Goal: Information Seeking & Learning: Learn about a topic

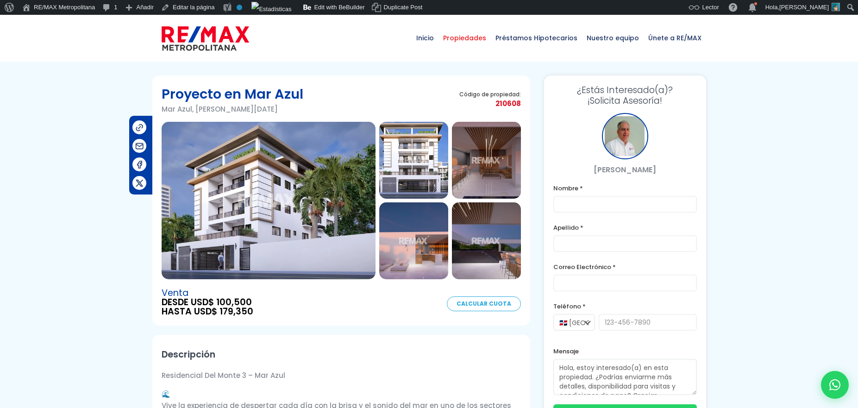
click at [468, 43] on span "Propiedades" at bounding box center [464, 38] width 52 height 28
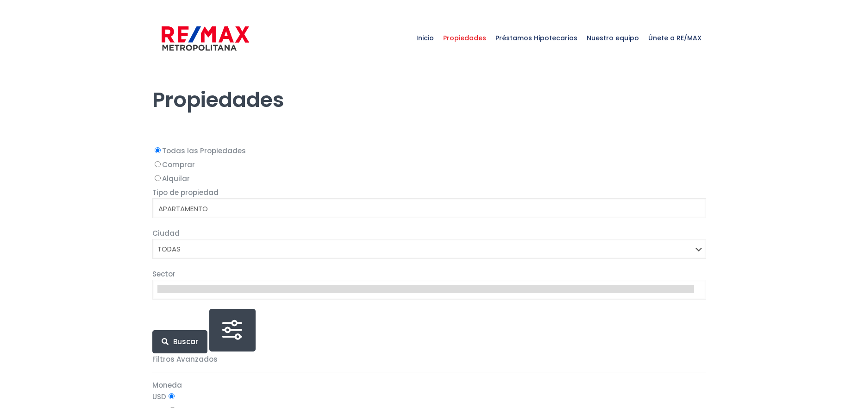
select select
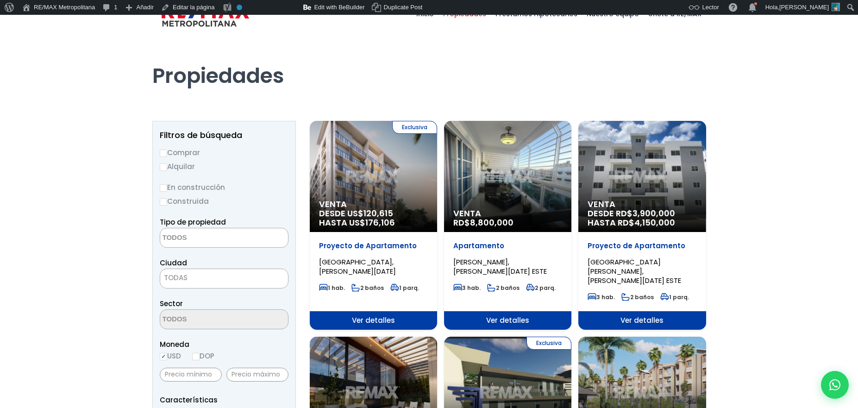
scroll to position [28, 0]
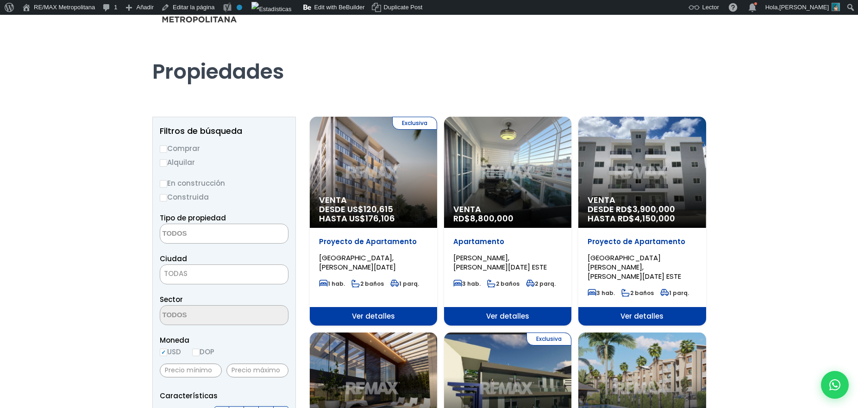
click at [173, 277] on span "TODAS" at bounding box center [176, 273] width 24 height 10
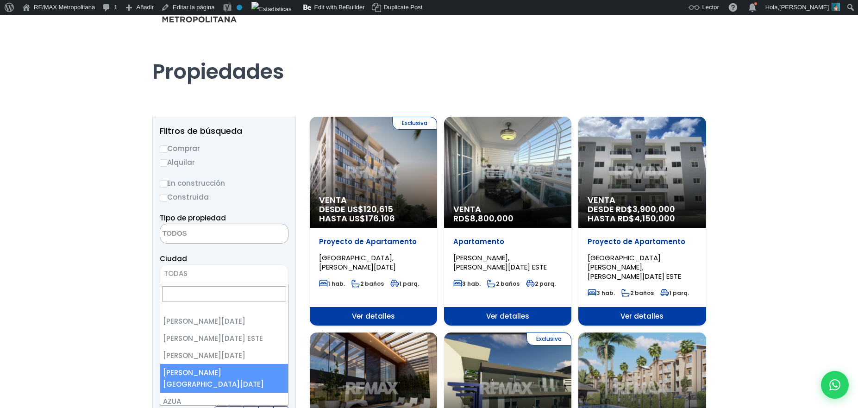
select select "150"
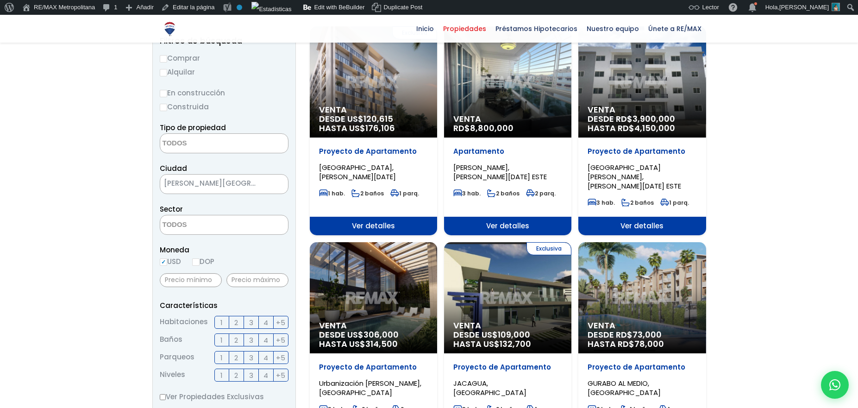
scroll to position [120, 0]
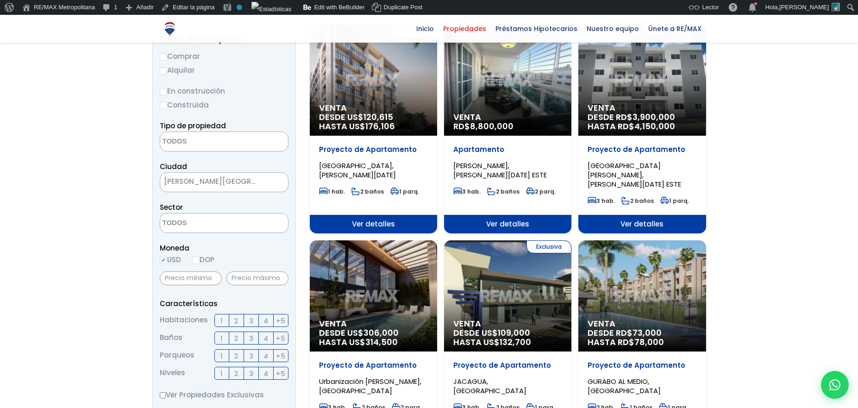
click at [163, 94] on input "En construcción" at bounding box center [163, 91] width 7 height 7
radio input "true"
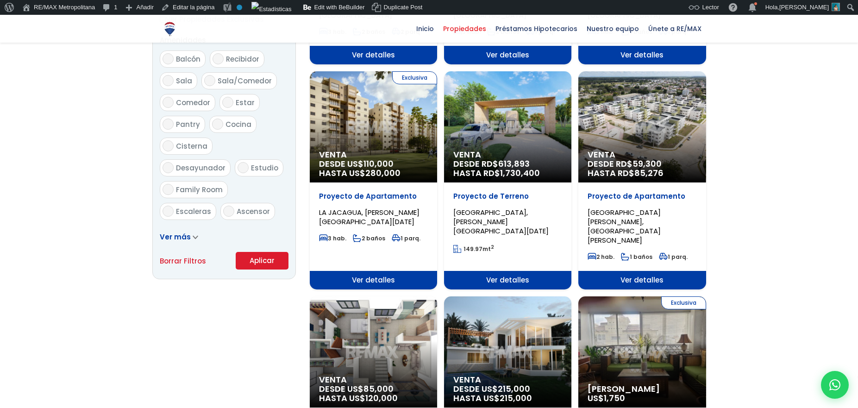
scroll to position [542, 0]
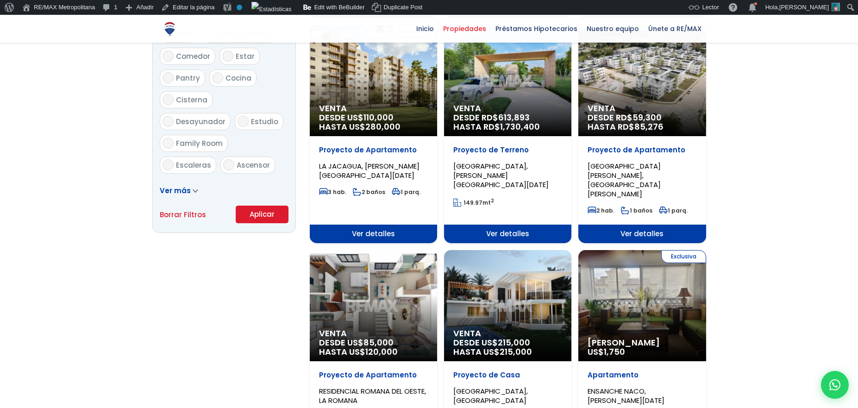
click at [274, 211] on button "Aplicar" at bounding box center [262, 215] width 53 height 18
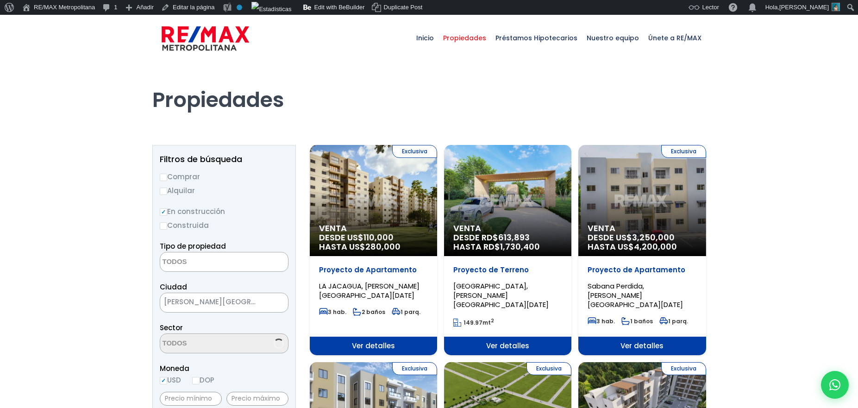
select select
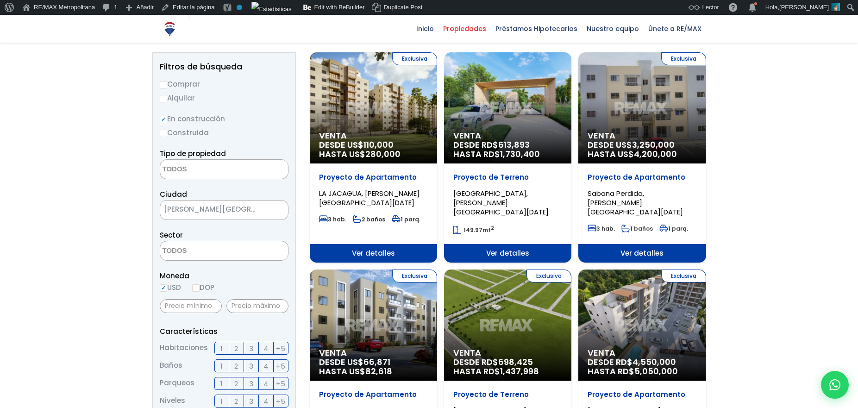
scroll to position [92, 0]
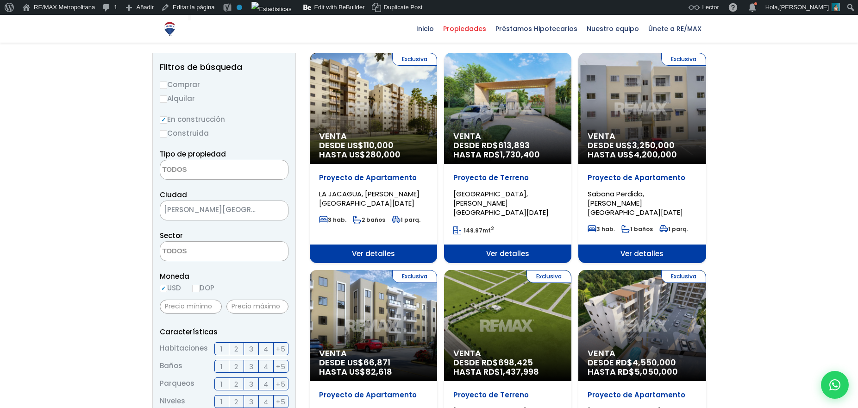
click at [182, 253] on textarea "Search" at bounding box center [205, 252] width 90 height 20
type textarea "jaco"
click at [210, 269] on li "JACOBO MAJLUTA" at bounding box center [224, 269] width 128 height 17
select select "16380"
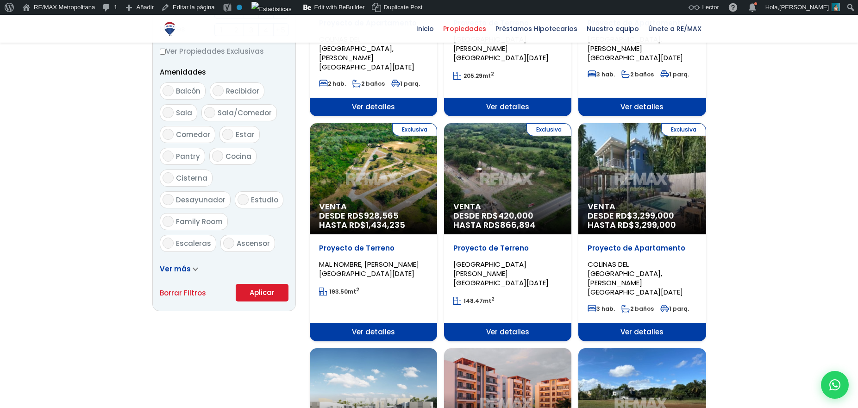
click at [248, 298] on button "Aplicar" at bounding box center [262, 293] width 53 height 18
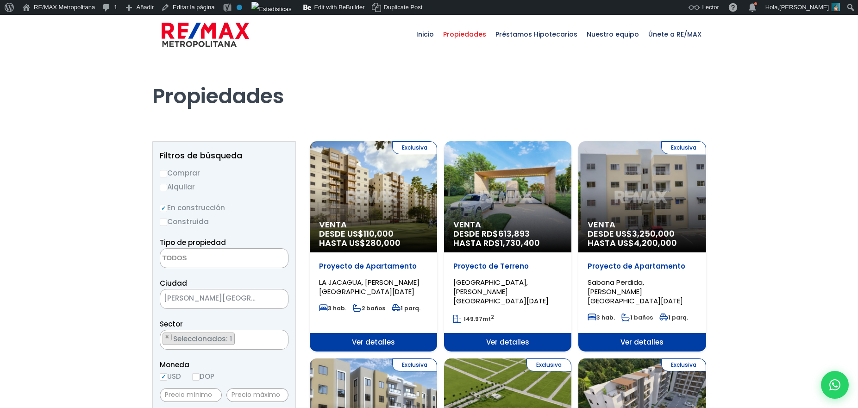
scroll to position [0, 0]
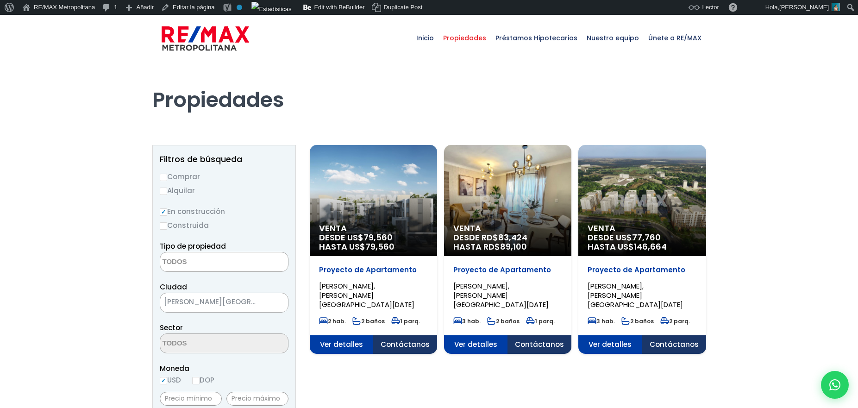
select select
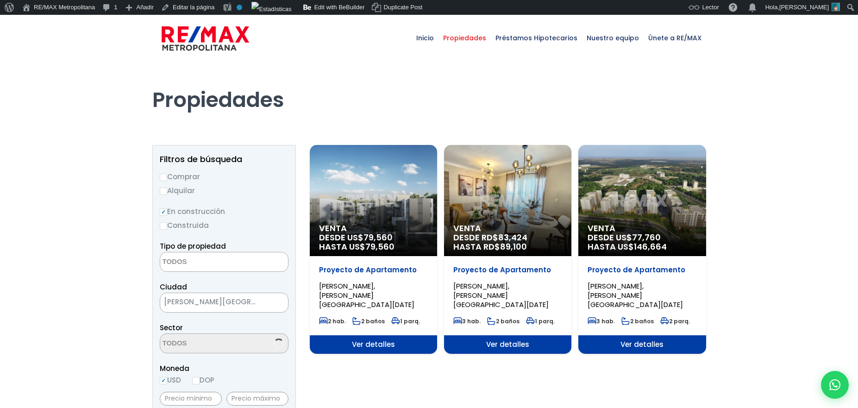
select select "16380"
click at [512, 193] on div "Venta DESDE RD$ 83,424 HASTA RD$ 89,100" at bounding box center [507, 200] width 127 height 111
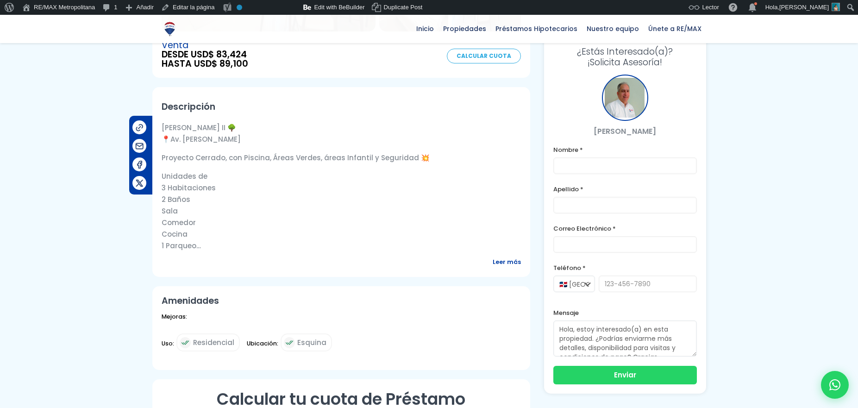
scroll to position [248, 0]
click at [510, 266] on span "Leer más" at bounding box center [507, 262] width 28 height 12
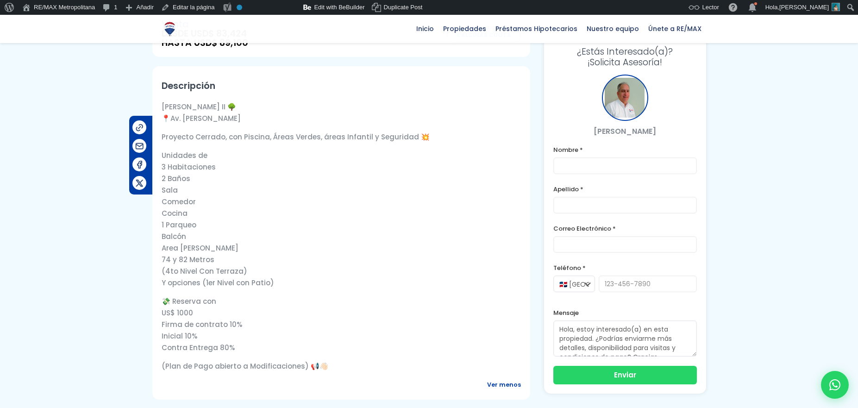
scroll to position [267, 0]
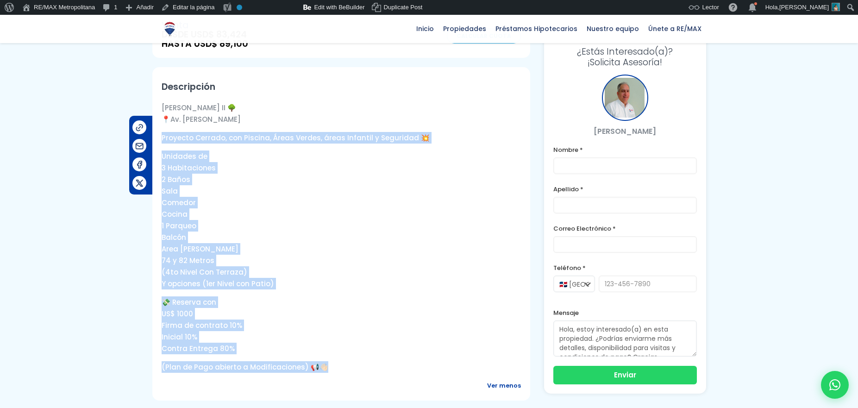
drag, startPoint x: 323, startPoint y: 367, endPoint x: 158, endPoint y: 135, distance: 284.1
click at [158, 135] on div "Descripción [PERSON_NAME] II 🌳 📍Av. [PERSON_NAME] Proyecto Cerrado, con Piscina…" at bounding box center [341, 233] width 378 height 333
copy div "Proyecto Cerrado, con Piscina, Áreas Verdes, áreas Infantil y Seguridad 💥 Unida…"
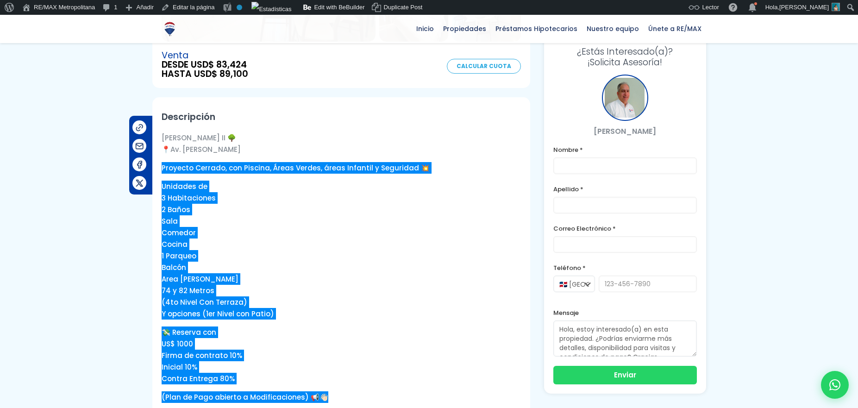
scroll to position [68, 0]
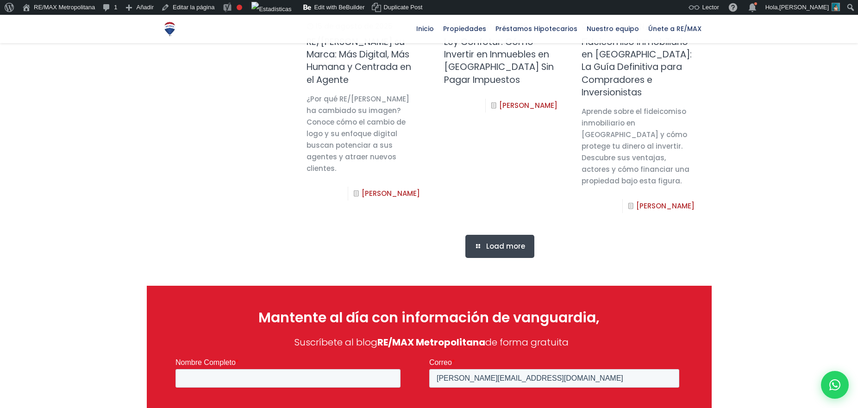
scroll to position [786, 0]
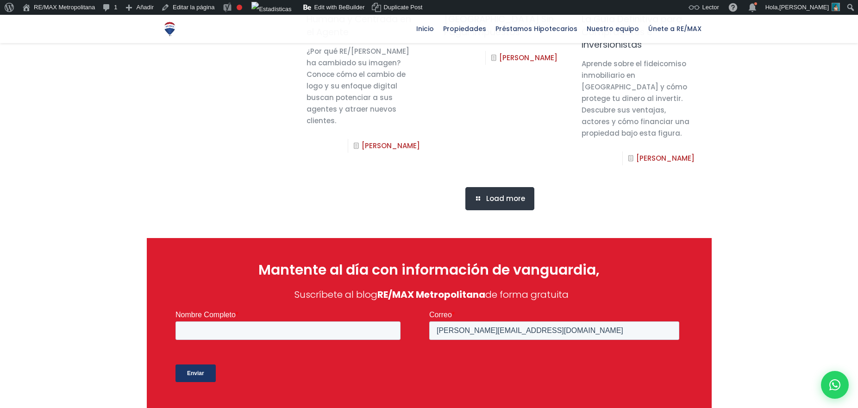
click at [492, 203] on span "Load more" at bounding box center [505, 198] width 39 height 8
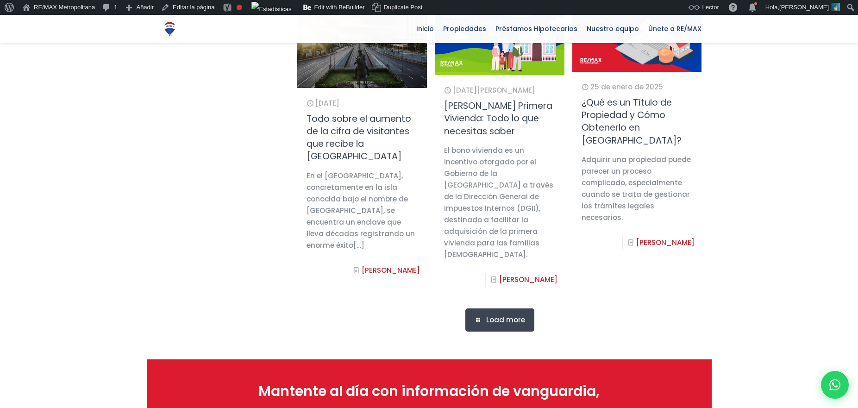
scroll to position [1303, 0]
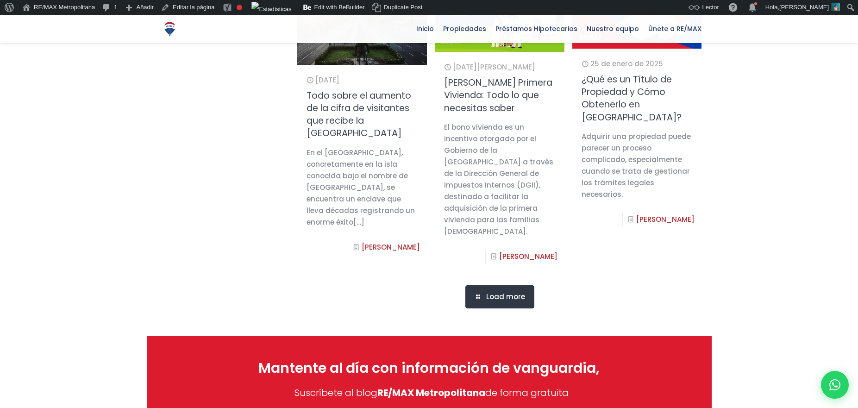
click at [484, 306] on link "Load more" at bounding box center [499, 296] width 69 height 23
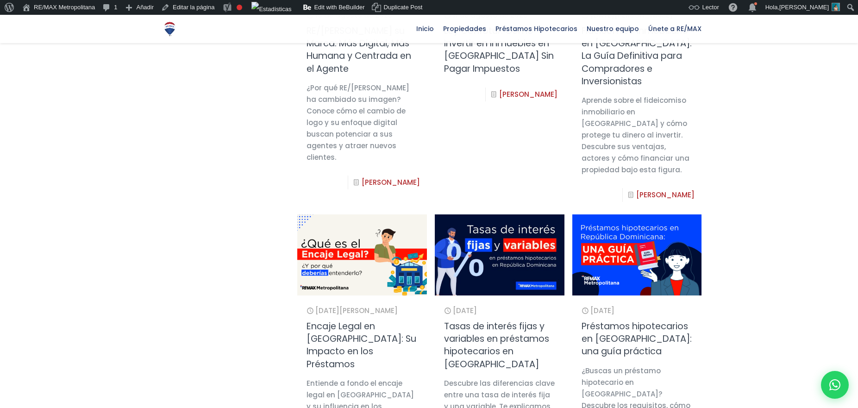
scroll to position [751, 0]
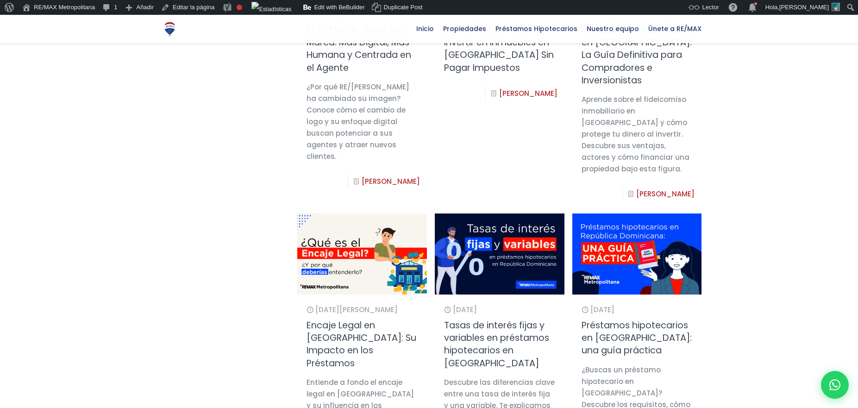
click at [355, 257] on img at bounding box center [362, 253] width 142 height 89
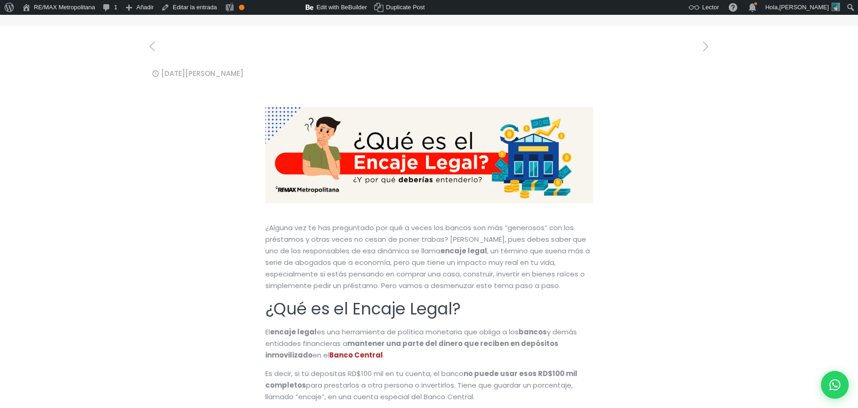
scroll to position [131, 0]
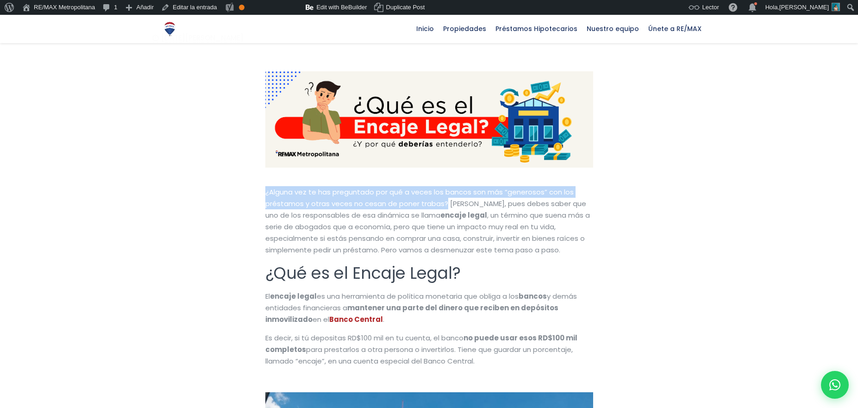
drag, startPoint x: 264, startPoint y: 188, endPoint x: 446, endPoint y: 206, distance: 182.8
click at [446, 206] on div "¿Alguna vez te has preguntado por qué a veces los bancos son más “generosos” co…" at bounding box center [429, 289] width 339 height 206
copy span "¿Alguna vez te has preguntado por qué a veces los bancos son más “generosos” co…"
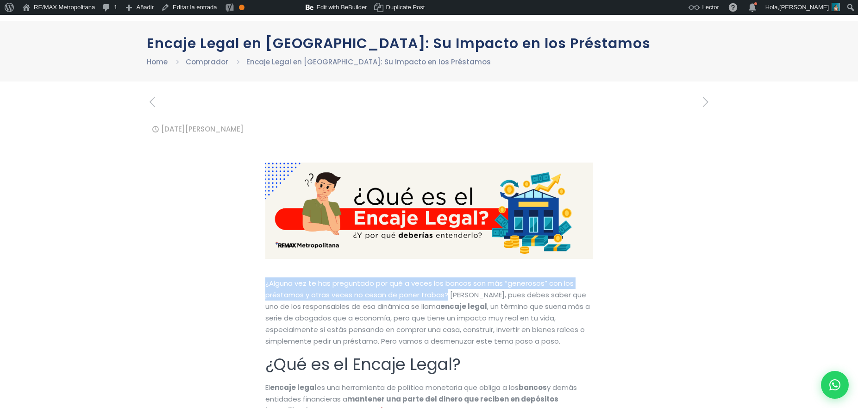
scroll to position [0, 0]
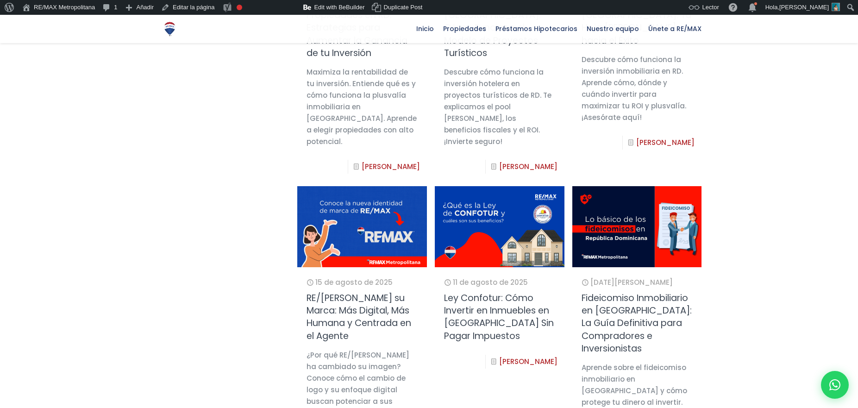
scroll to position [633, 0]
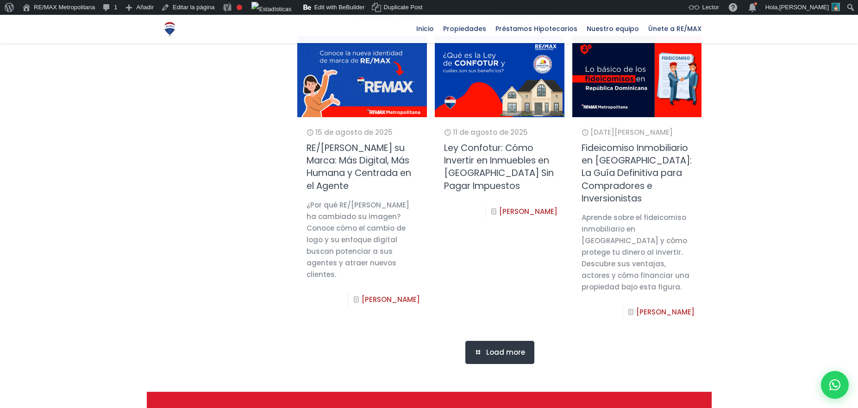
click at [469, 363] on link "Load more" at bounding box center [499, 352] width 69 height 23
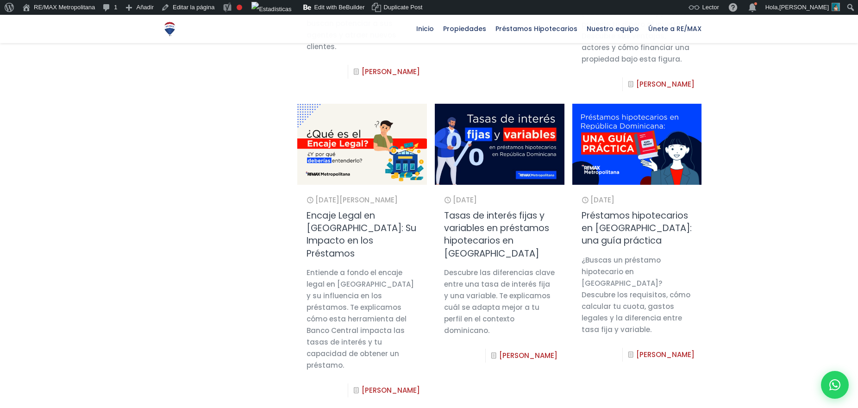
scroll to position [873, 0]
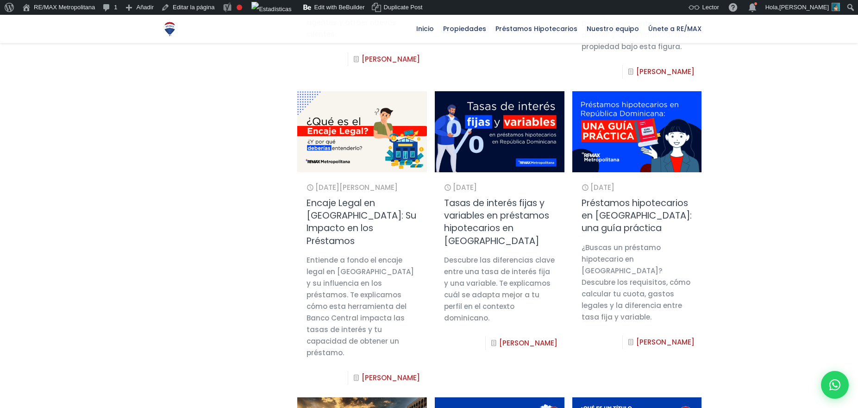
drag, startPoint x: 348, startPoint y: 367, endPoint x: 307, endPoint y: 269, distance: 105.8
click at [307, 268] on div "Entiende a fondo el encaje legal en República Dominicana y su influencia en los…" at bounding box center [361, 306] width 111 height 104
copy div "Entiende a fondo el encaje legal en República Dominicana y su influencia en los…"
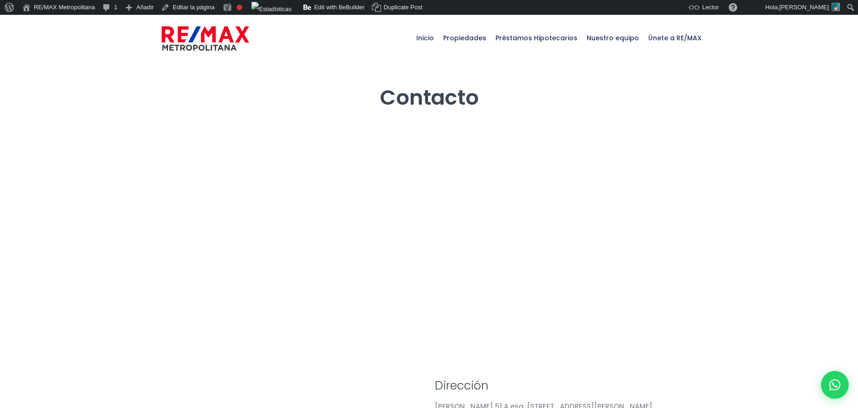
select select "DO"
